Goal: Task Accomplishment & Management: Manage account settings

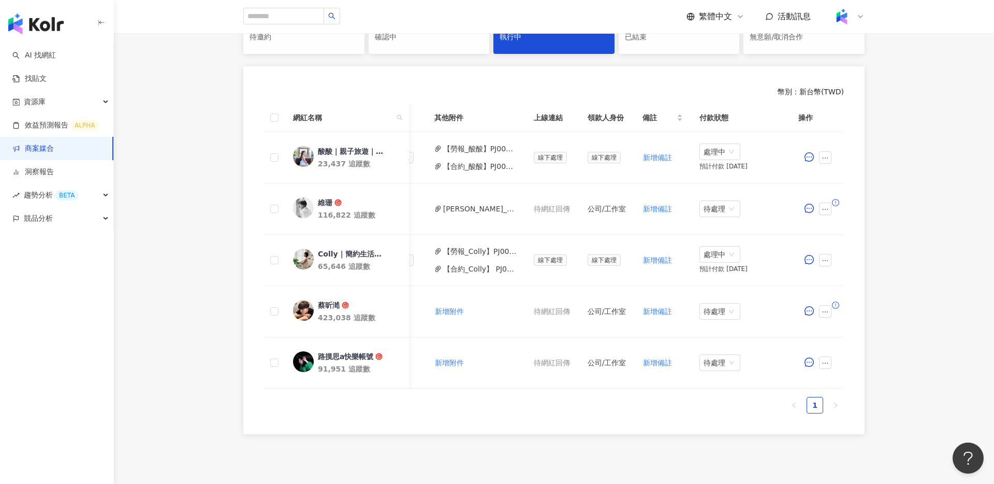
scroll to position [257, 0]
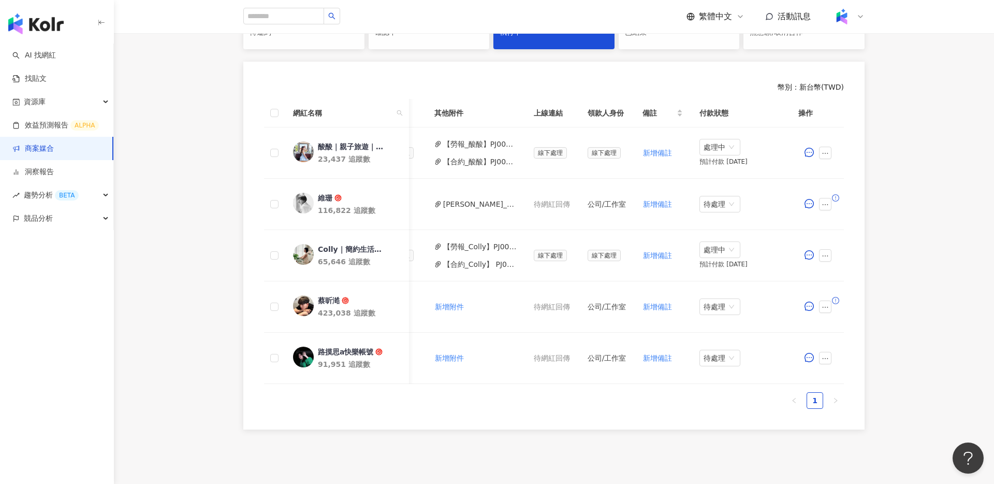
click at [54, 148] on link "商案媒合" at bounding box center [32, 148] width 41 height 10
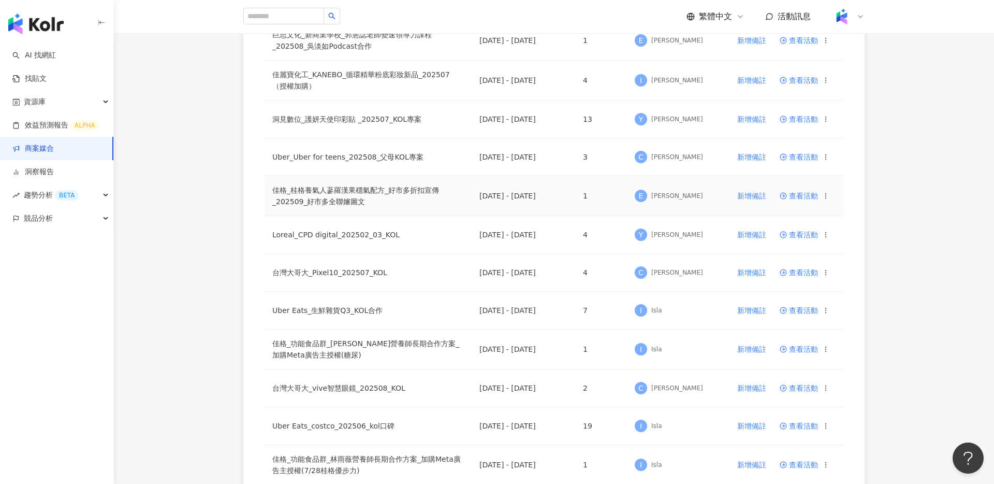
scroll to position [173, 0]
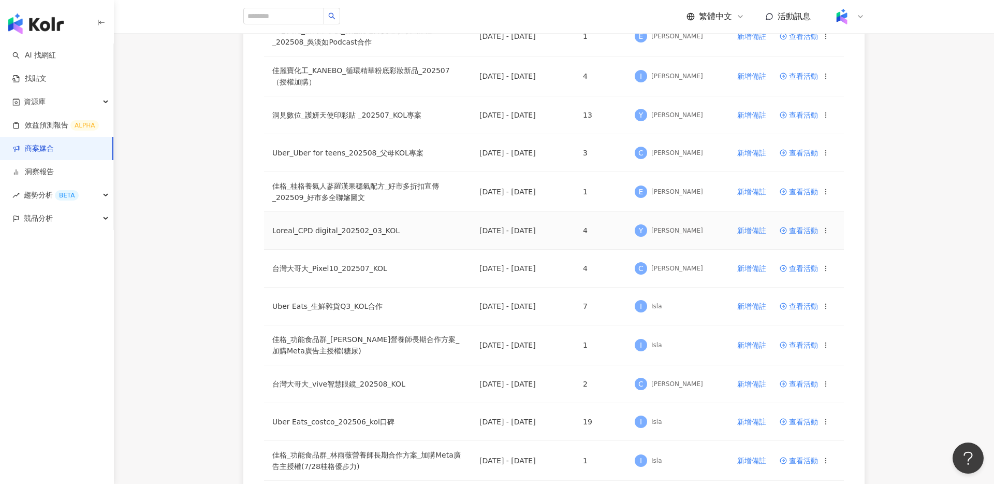
click at [818, 232] on div "查看活動" at bounding box center [805, 230] width 50 height 7
click at [809, 231] on span "查看活動" at bounding box center [799, 230] width 38 height 7
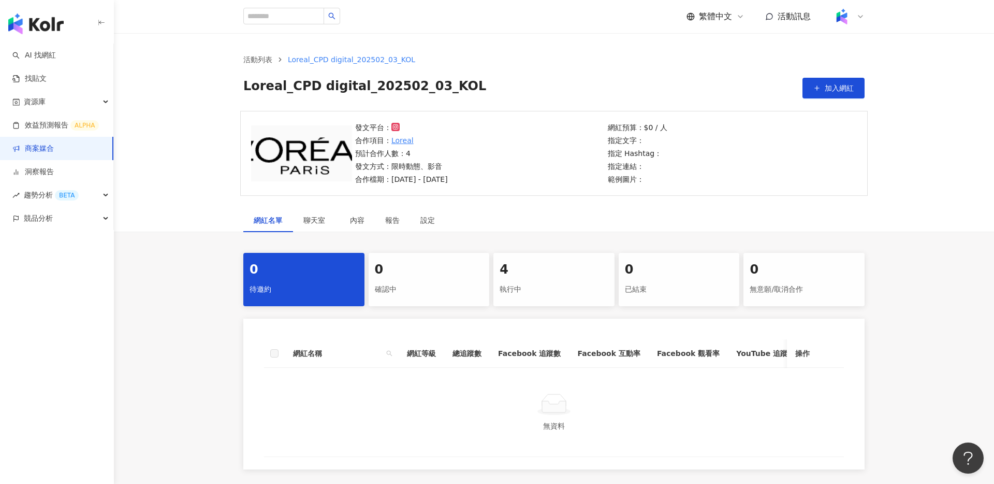
click at [541, 288] on div "執行中" at bounding box center [554, 290] width 109 height 18
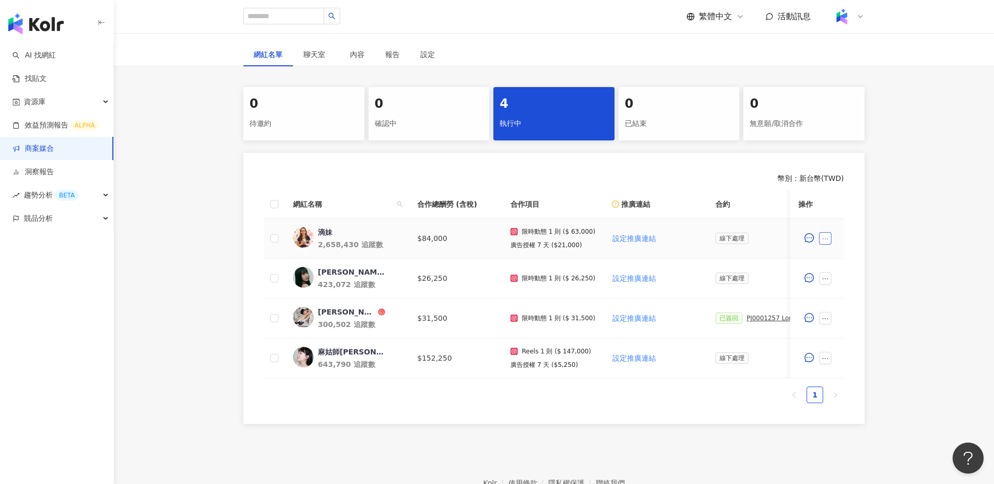
click at [827, 239] on icon "ellipsis" at bounding box center [825, 238] width 7 height 7
click at [850, 253] on span "設定合作條件" at bounding box center [848, 258] width 43 height 11
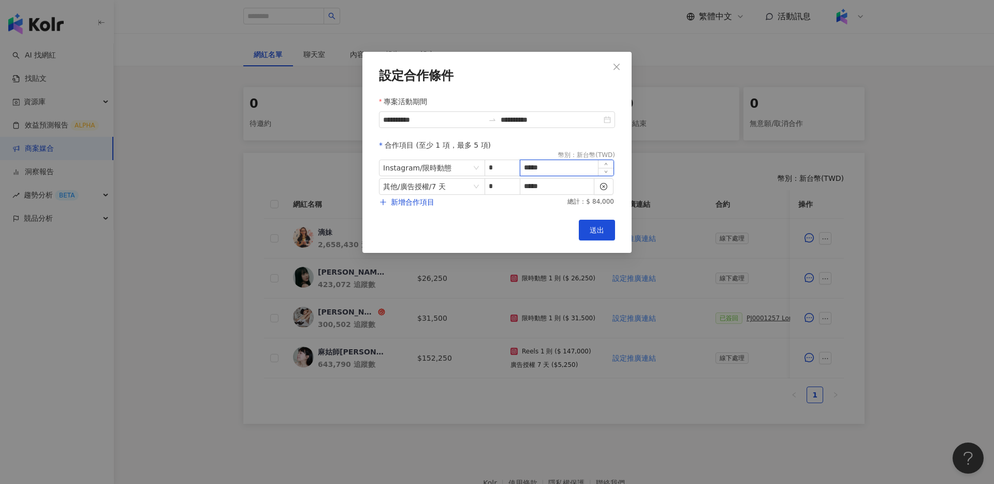
click at [527, 167] on input "*****" at bounding box center [566, 168] width 93 height 16
type input "*****"
click at [588, 232] on button "送出" at bounding box center [597, 230] width 36 height 21
